Goal: Task Accomplishment & Management: Manage account settings

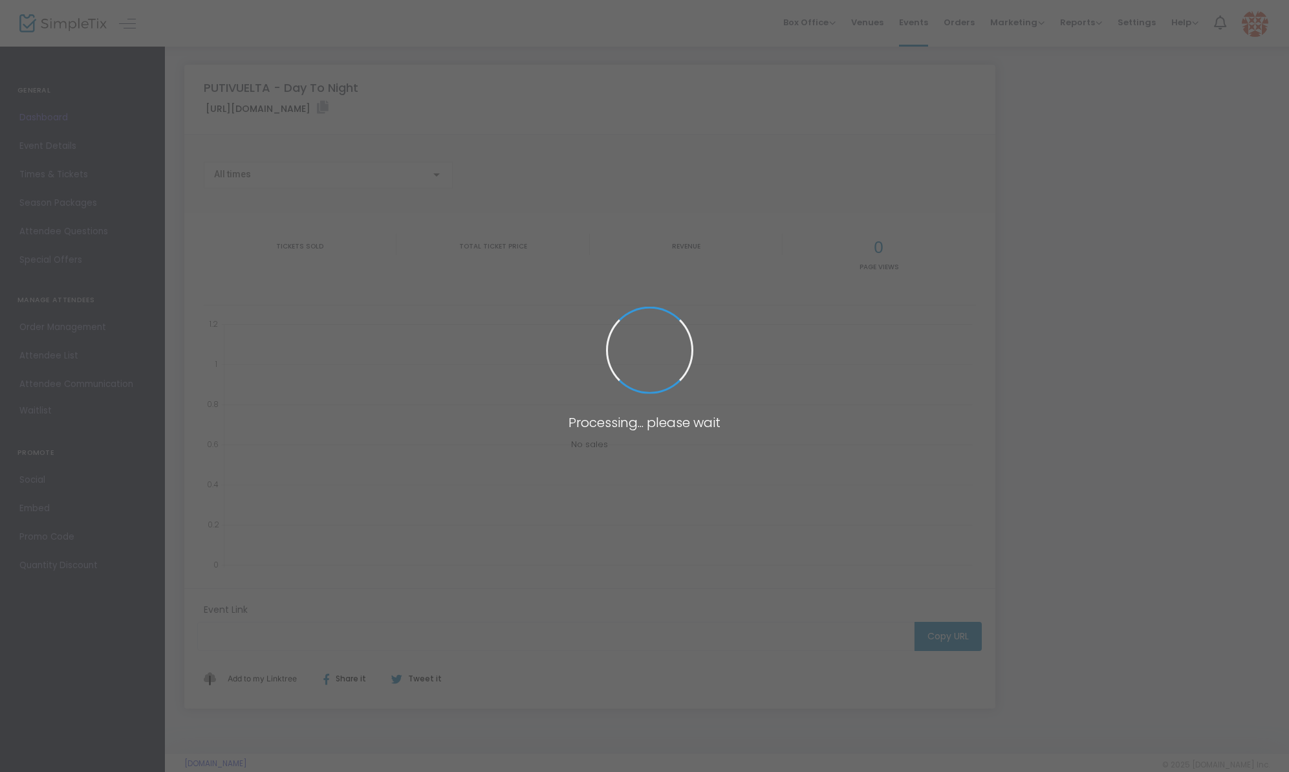
type input "[URL][DOMAIN_NAME]"
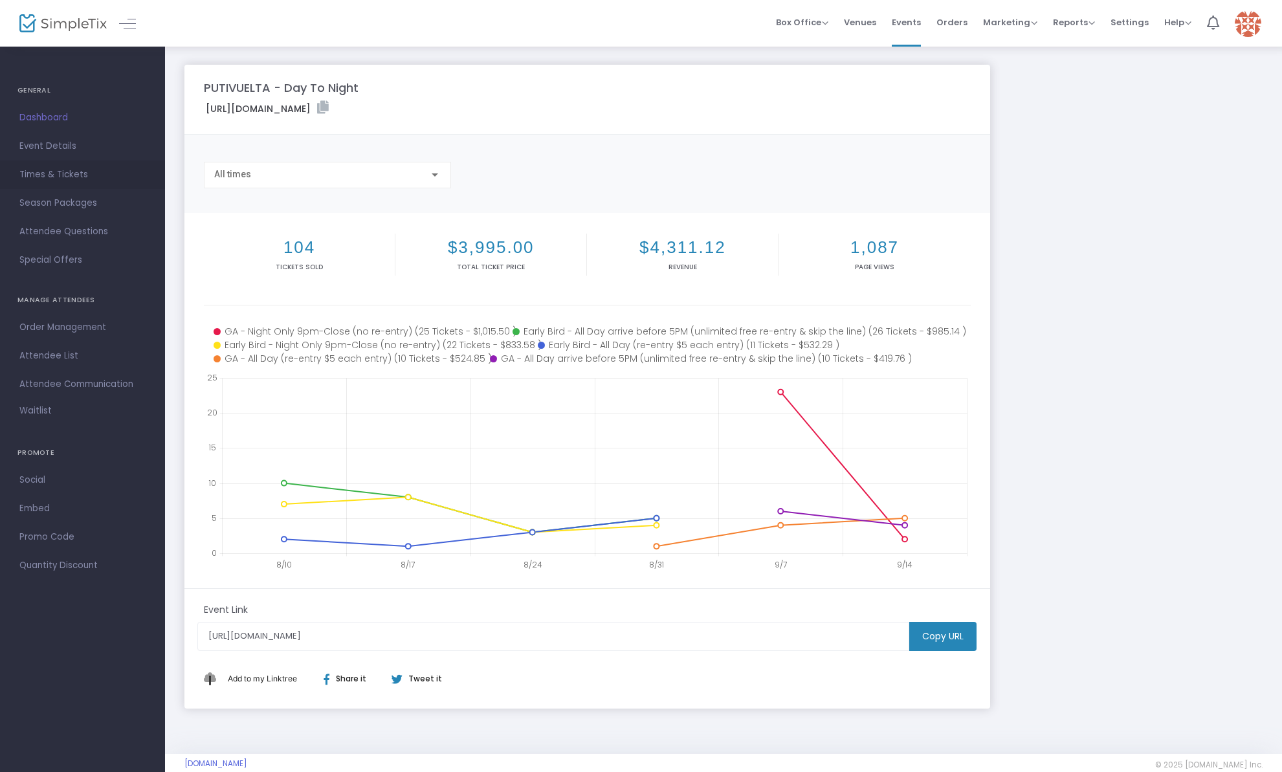
click at [100, 173] on span "Times & Tickets" at bounding box center [82, 174] width 126 height 17
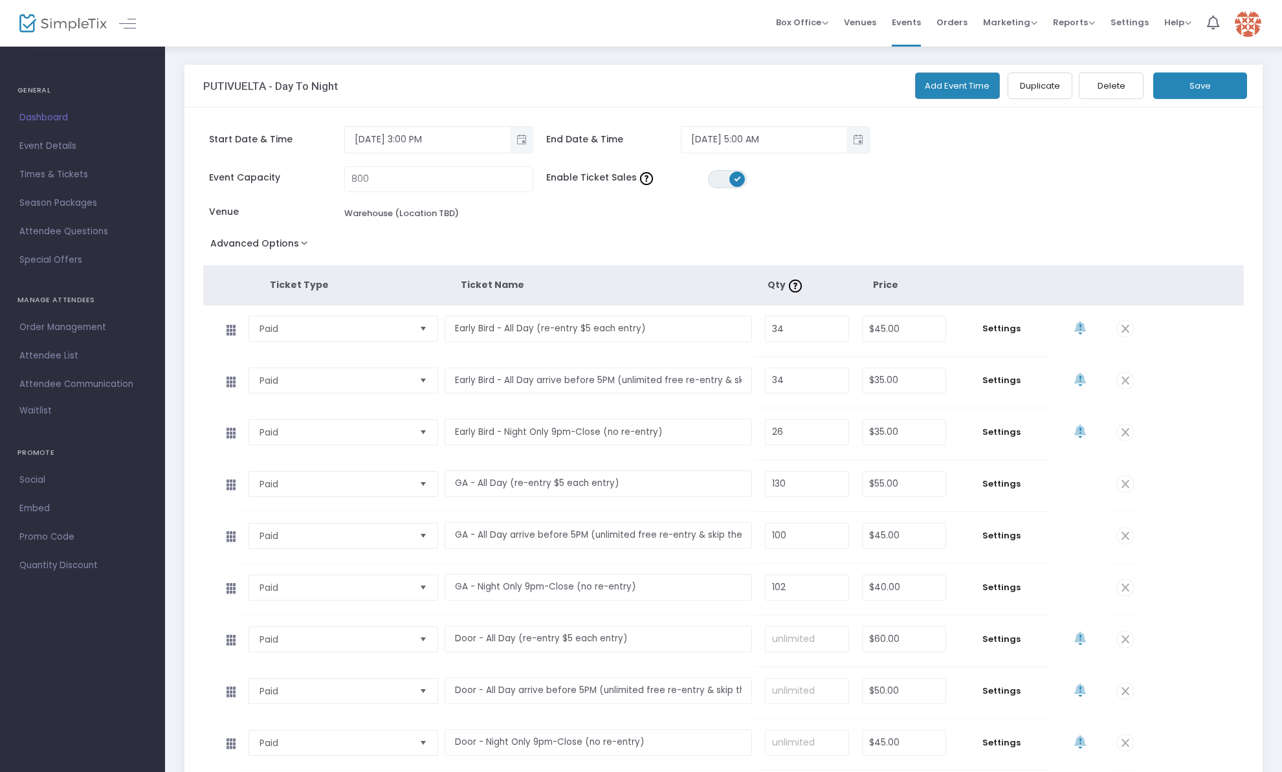
scroll to position [224, 0]
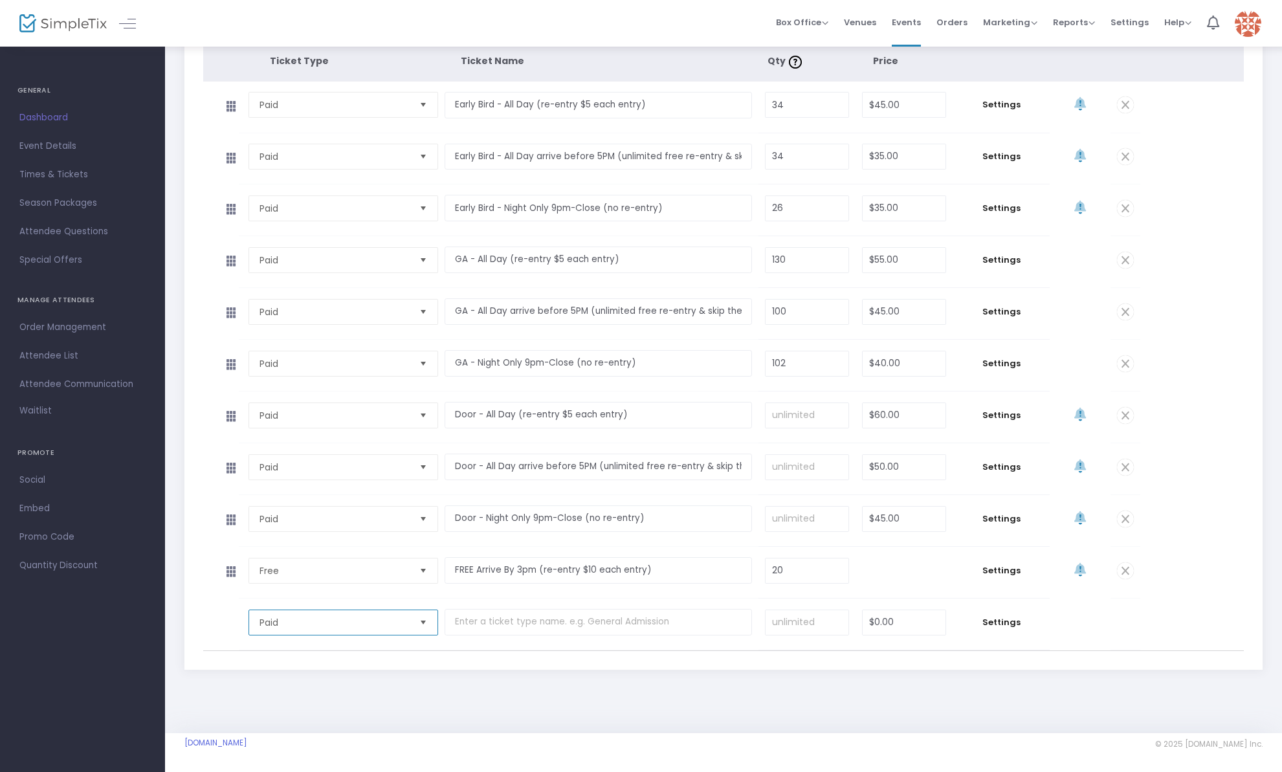
click at [305, 631] on span "Paid" at bounding box center [334, 622] width 160 height 25
drag, startPoint x: 547, startPoint y: 683, endPoint x: 532, endPoint y: 668, distance: 21.5
click at [547, 683] on div "PUTIVUELTA - Day To Night Add Event Time Duplicate Delete Save Start Date & Tim…" at bounding box center [723, 264] width 1091 height 847
click at [994, 620] on span "Settings" at bounding box center [1001, 622] width 84 height 13
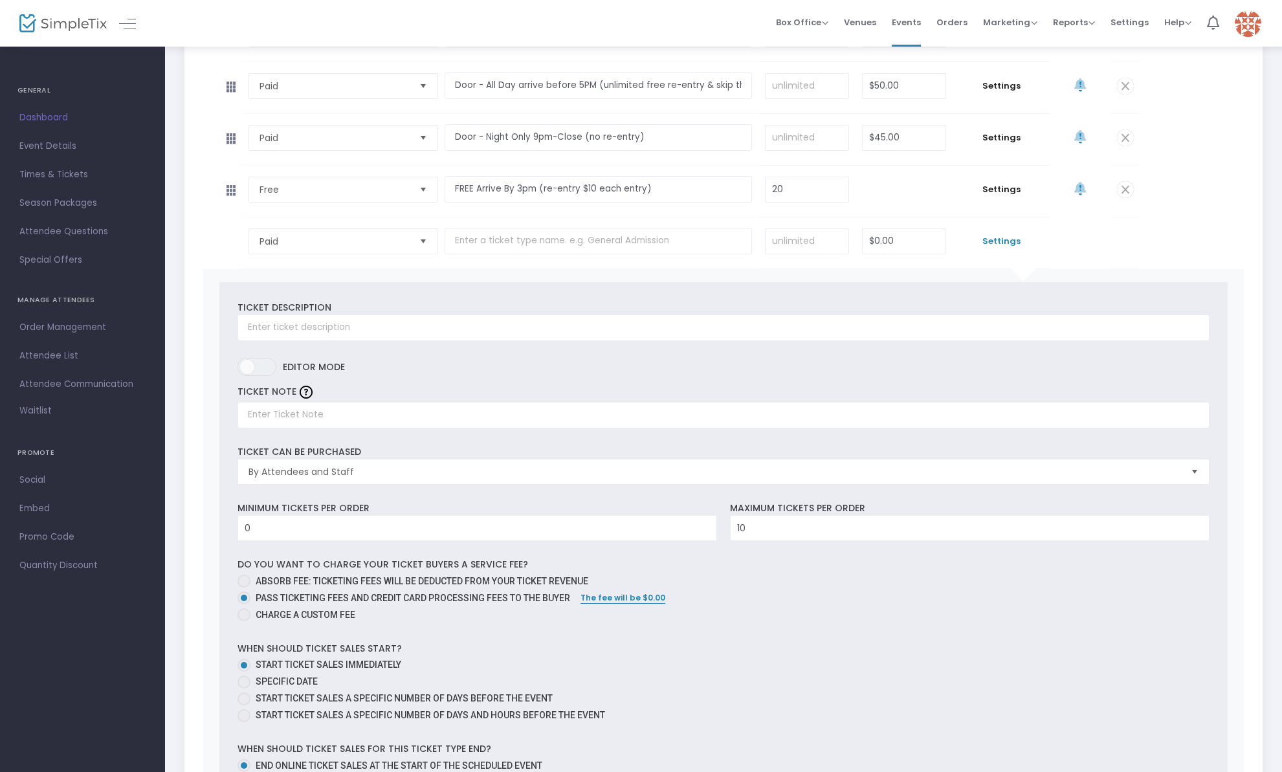
scroll to position [607, 0]
click at [1163, 237] on tbody "Paid Required. $0.00 Settings Ticket Description Required. ON OFF Editor mode T…" at bounding box center [723, 623] width 1041 height 817
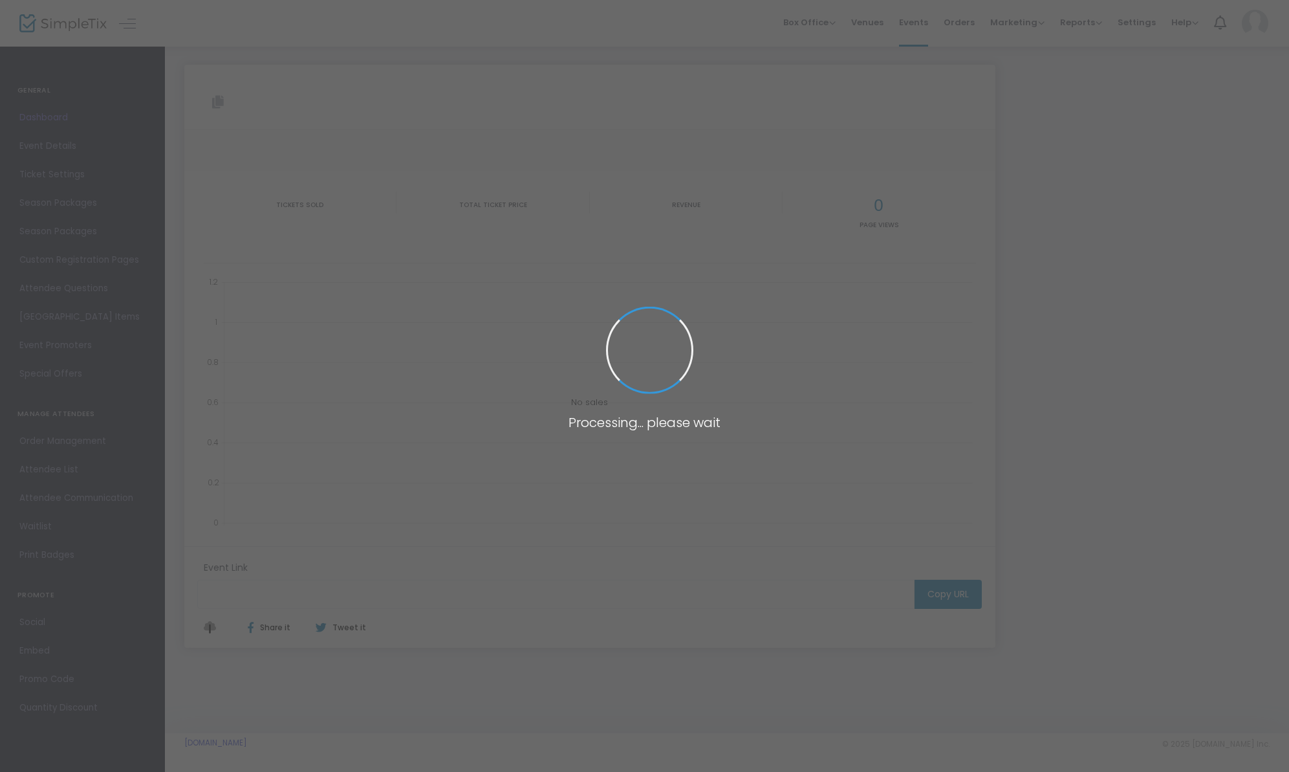
type input "[URL][DOMAIN_NAME]"
